Goal: Task Accomplishment & Management: Manage account settings

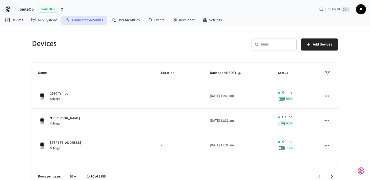
click at [98, 19] on link "Connected Accounts" at bounding box center [84, 20] width 46 height 9
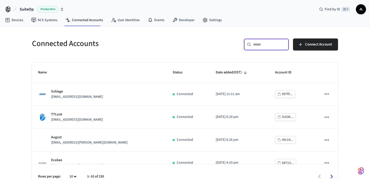
click at [279, 45] on input "text" at bounding box center [269, 44] width 33 height 5
paste input "**********"
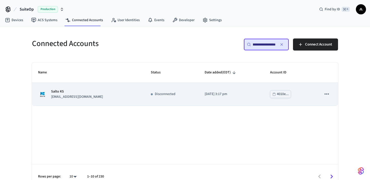
type input "**********"
click at [169, 93] on div "Disconnected" at bounding box center [172, 94] width 42 height 5
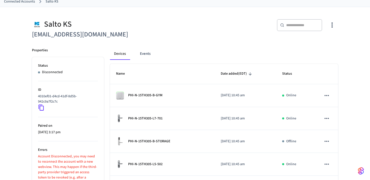
scroll to position [118, 0]
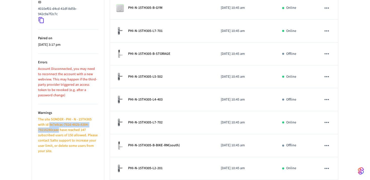
drag, startPoint x: 49, startPoint y: 125, endPoint x: 58, endPoint y: 132, distance: 11.3
click at [58, 132] on p "The site SONDER - PHI - N - 15TH305 with id 9e7e8cac-792d-482b-8384-79216280caa…" at bounding box center [68, 135] width 60 height 37
click at [81, 120] on p "The site SONDER - PHI - N - 15TH305 with id 9e7e8cac-792d-482b-8384-79216280caa…" at bounding box center [68, 135] width 60 height 37
drag, startPoint x: 91, startPoint y: 119, endPoint x: 65, endPoint y: 119, distance: 26.2
click at [65, 119] on p "The site SONDER - PHI - N - 15TH305 with id 9e7e8cac-792d-482b-8384-79216280caa…" at bounding box center [68, 135] width 60 height 37
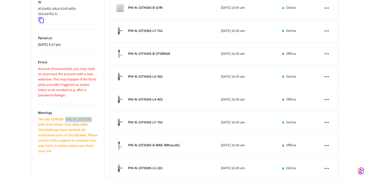
copy p "PHI - N - 15TH305"
click at [107, 135] on div "Devices Events Name Date added (EDT) Status PHI-N-15TH305-B-GYM 2025/07/01 at 1…" at bounding box center [221, 102] width 234 height 297
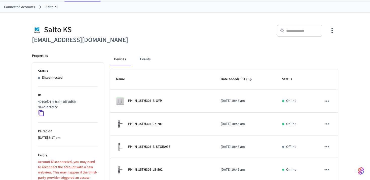
scroll to position [28, 0]
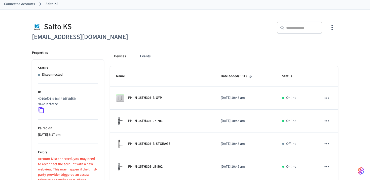
click at [31, 3] on link "Connected Accounts" at bounding box center [19, 4] width 31 height 5
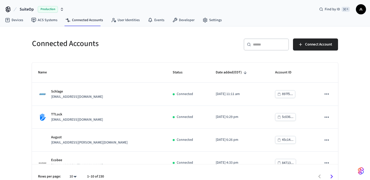
click at [263, 44] on input "text" at bounding box center [269, 44] width 33 height 5
paste input "**********"
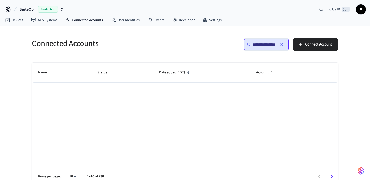
type input "**********"
click at [283, 45] on icon "button" at bounding box center [282, 45] width 4 height 4
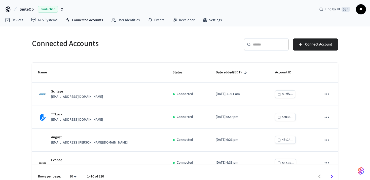
click at [278, 44] on input "text" at bounding box center [269, 44] width 33 height 5
paste input "**********"
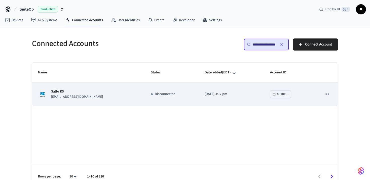
type input "**********"
click at [328, 92] on icon "sticky table" at bounding box center [327, 94] width 7 height 7
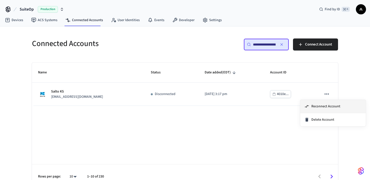
click at [329, 106] on span "Reconnect Account" at bounding box center [326, 106] width 29 height 5
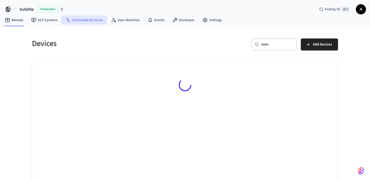
click at [87, 20] on link "Connected Accounts" at bounding box center [84, 20] width 46 height 9
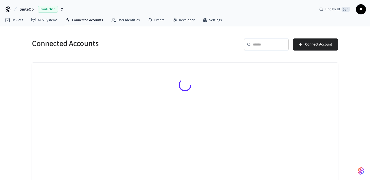
click at [266, 47] on div "​ ​" at bounding box center [266, 45] width 45 height 12
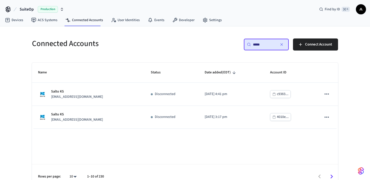
type input "*****"
click at [284, 47] on button "button" at bounding box center [282, 45] width 8 height 8
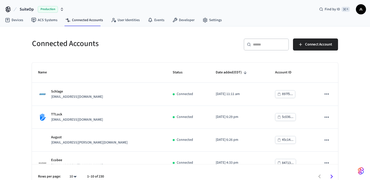
click at [274, 47] on div "​ ​" at bounding box center [266, 45] width 45 height 12
paste input "**********"
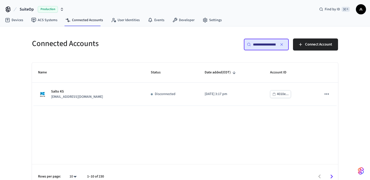
scroll to position [0, 37]
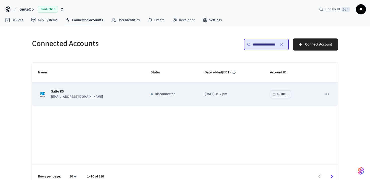
type input "**********"
click at [241, 101] on td "[DATE] 3:17 pm" at bounding box center [232, 94] width 66 height 23
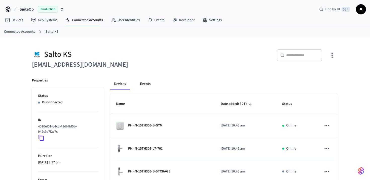
click at [143, 85] on button "Events" at bounding box center [145, 84] width 19 height 12
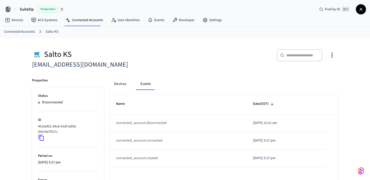
click at [28, 32] on link "Connected Accounts" at bounding box center [19, 31] width 31 height 5
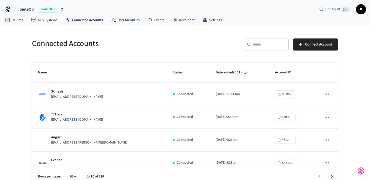
click at [274, 43] on input "text" at bounding box center [269, 44] width 33 height 5
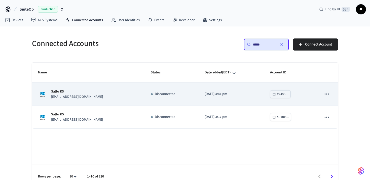
type input "*****"
click at [89, 98] on div "Salto KS [EMAIL_ADDRESS][DOMAIN_NAME]" at bounding box center [88, 94] width 101 height 11
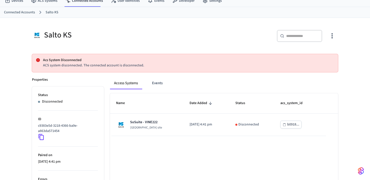
scroll to position [60, 0]
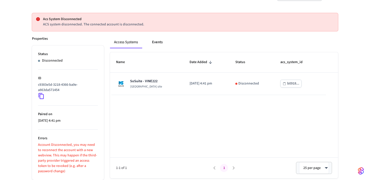
click at [159, 44] on button "Events" at bounding box center [157, 42] width 19 height 12
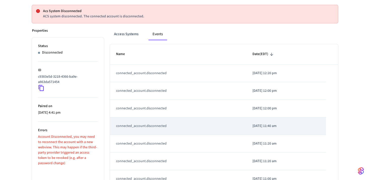
scroll to position [0, 0]
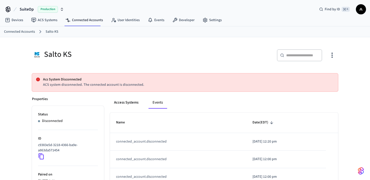
click at [127, 101] on button "Access Systems" at bounding box center [126, 103] width 33 height 12
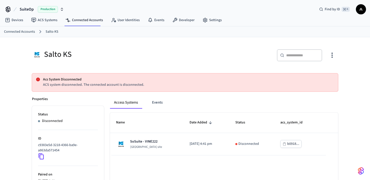
click at [16, 32] on link "Connected Accounts" at bounding box center [19, 31] width 31 height 5
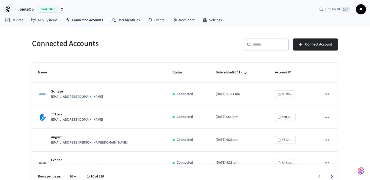
click at [271, 45] on input "text" at bounding box center [269, 44] width 33 height 5
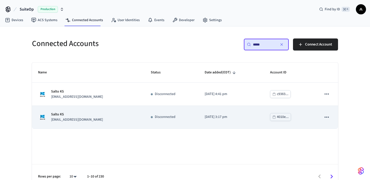
type input "*****"
click at [155, 117] on p "Disconnected" at bounding box center [165, 117] width 21 height 5
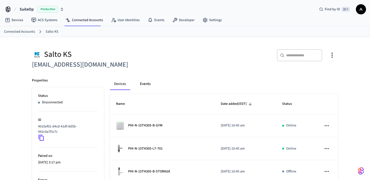
click at [149, 81] on button "Events" at bounding box center [145, 84] width 19 height 12
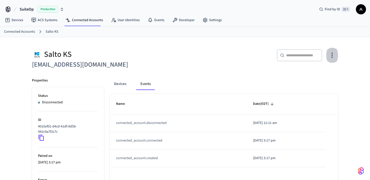
click at [332, 56] on icon "button" at bounding box center [332, 55] width 1 height 5
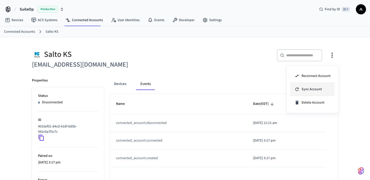
click at [330, 88] on li "Sync Account" at bounding box center [313, 89] width 44 height 13
click at [238, 86] on div at bounding box center [185, 90] width 370 height 180
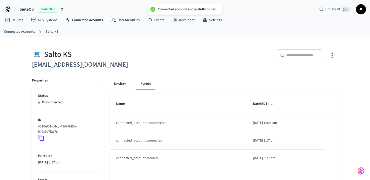
click at [127, 87] on button "Devices" at bounding box center [120, 84] width 20 height 12
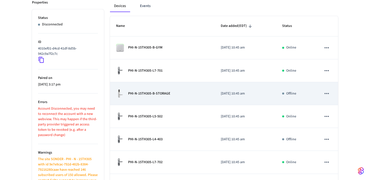
scroll to position [80, 0]
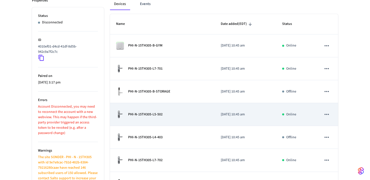
click at [161, 118] on div "PHI-N-15TH305-L5-502" at bounding box center [162, 114] width 93 height 9
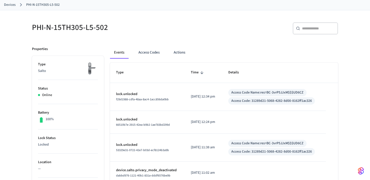
scroll to position [17, 0]
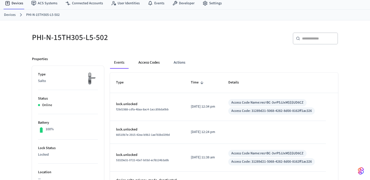
click at [147, 59] on button "Access Codes" at bounding box center [149, 63] width 29 height 12
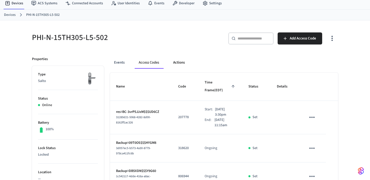
click at [177, 63] on button "Actions" at bounding box center [179, 63] width 20 height 12
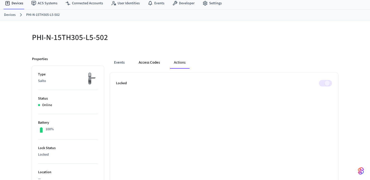
click at [151, 66] on button "Access Codes" at bounding box center [149, 63] width 29 height 12
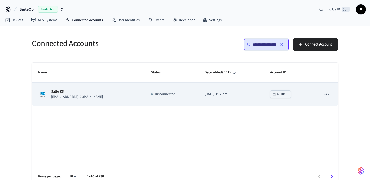
click at [121, 102] on td "Salto KS [EMAIL_ADDRESS][DOMAIN_NAME]" at bounding box center [88, 94] width 113 height 23
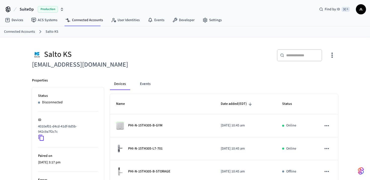
click at [332, 56] on icon "button" at bounding box center [333, 55] width 8 height 8
click at [324, 74] on span "Reconnect Account" at bounding box center [316, 76] width 29 height 5
